Goal: Transaction & Acquisition: Obtain resource

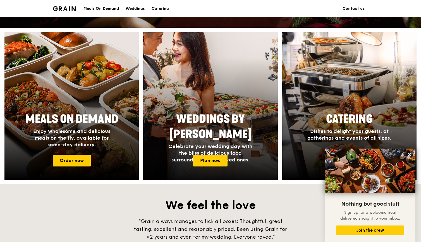
scroll to position [193, 0]
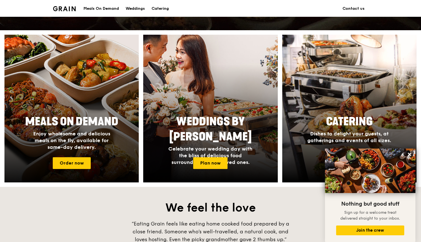
click at [83, 156] on div at bounding box center [72, 108] width 148 height 162
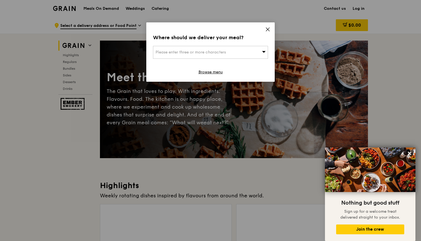
click at [271, 28] on icon at bounding box center [267, 29] width 5 height 5
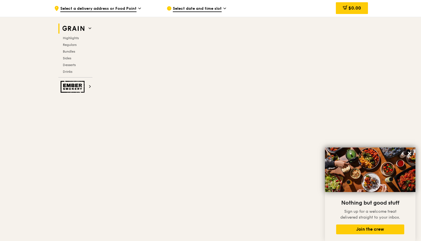
click at [89, 31] on span at bounding box center [90, 28] width 3 height 5
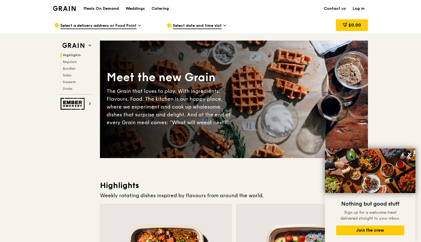
click at [165, 8] on div "Catering" at bounding box center [160, 8] width 17 height 17
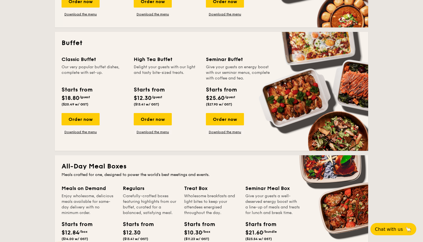
scroll to position [219, 0]
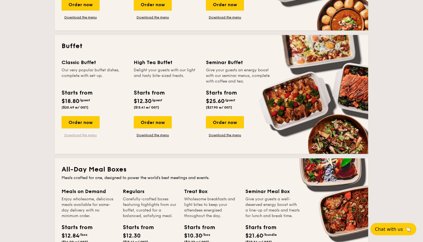
click at [89, 135] on link "Download the menu" at bounding box center [80, 135] width 38 height 4
